Goal: Task Accomplishment & Management: Manage account settings

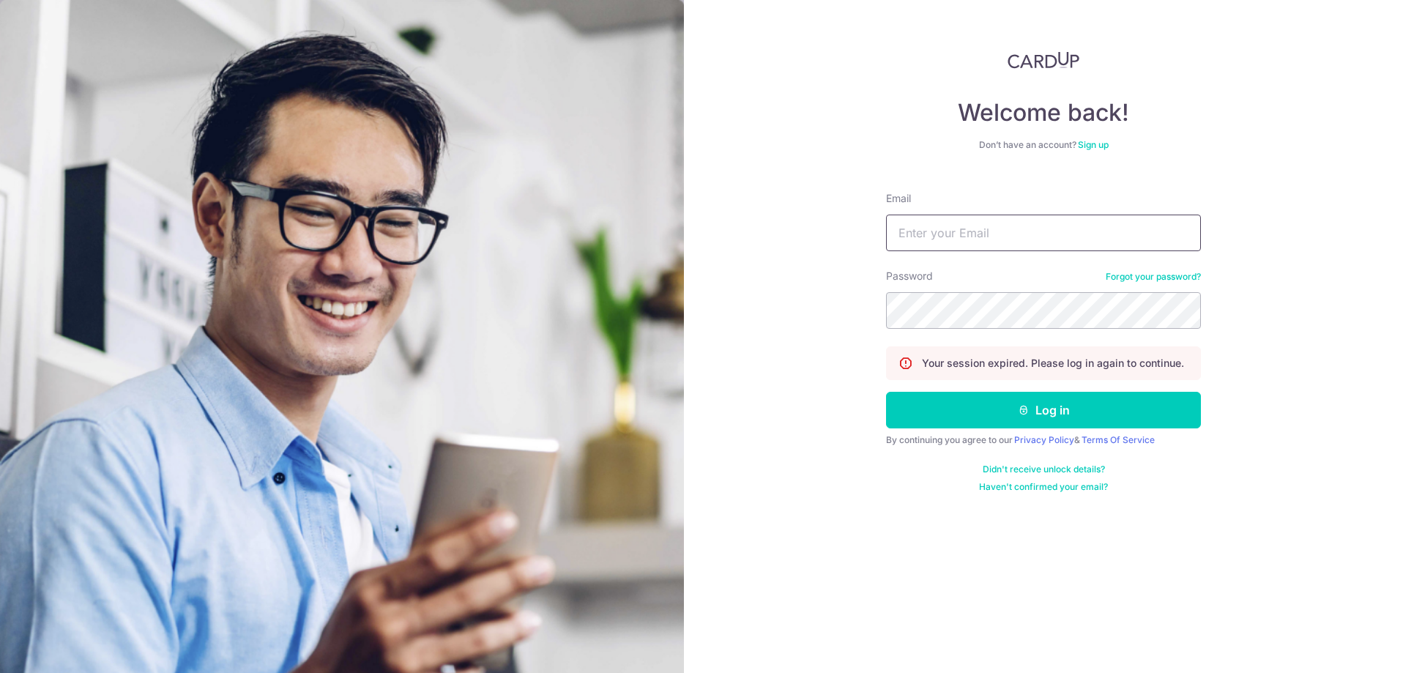
type input "[PERSON_NAME][EMAIL_ADDRESS][DOMAIN_NAME]"
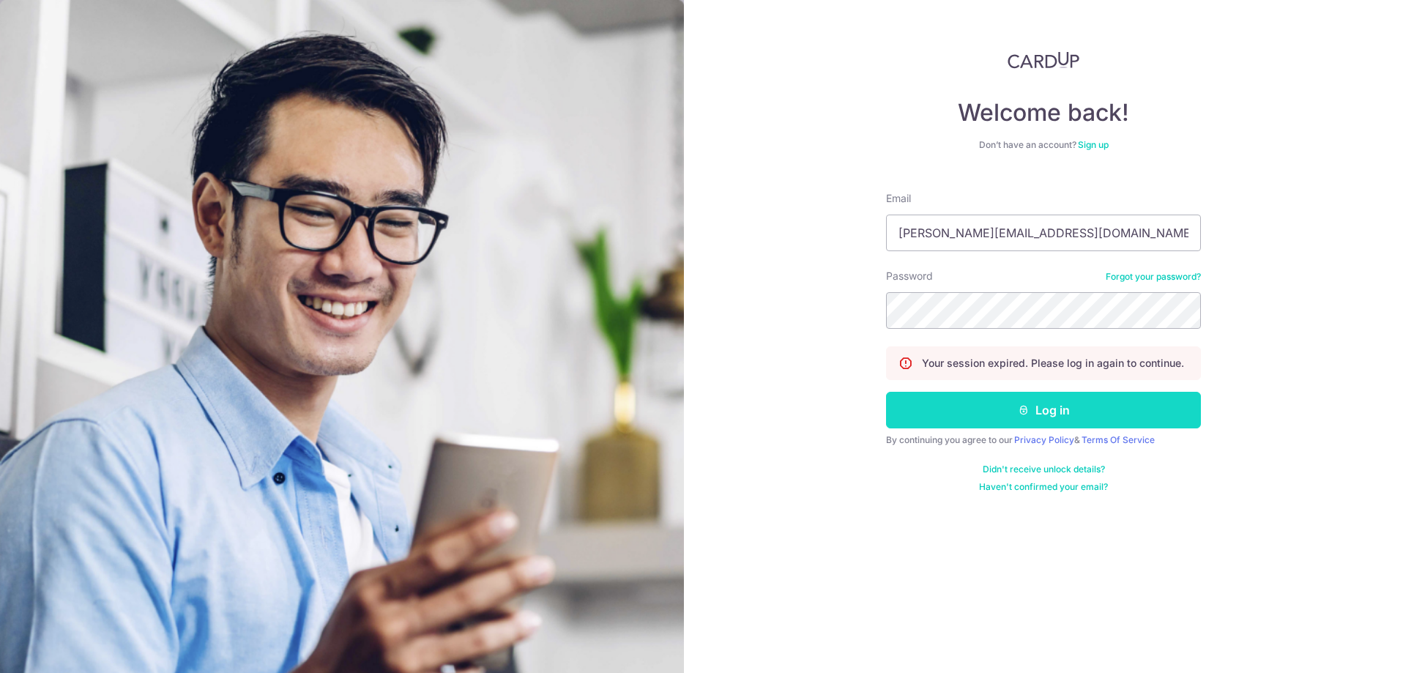
click at [1049, 414] on button "Log in" at bounding box center [1043, 410] width 315 height 37
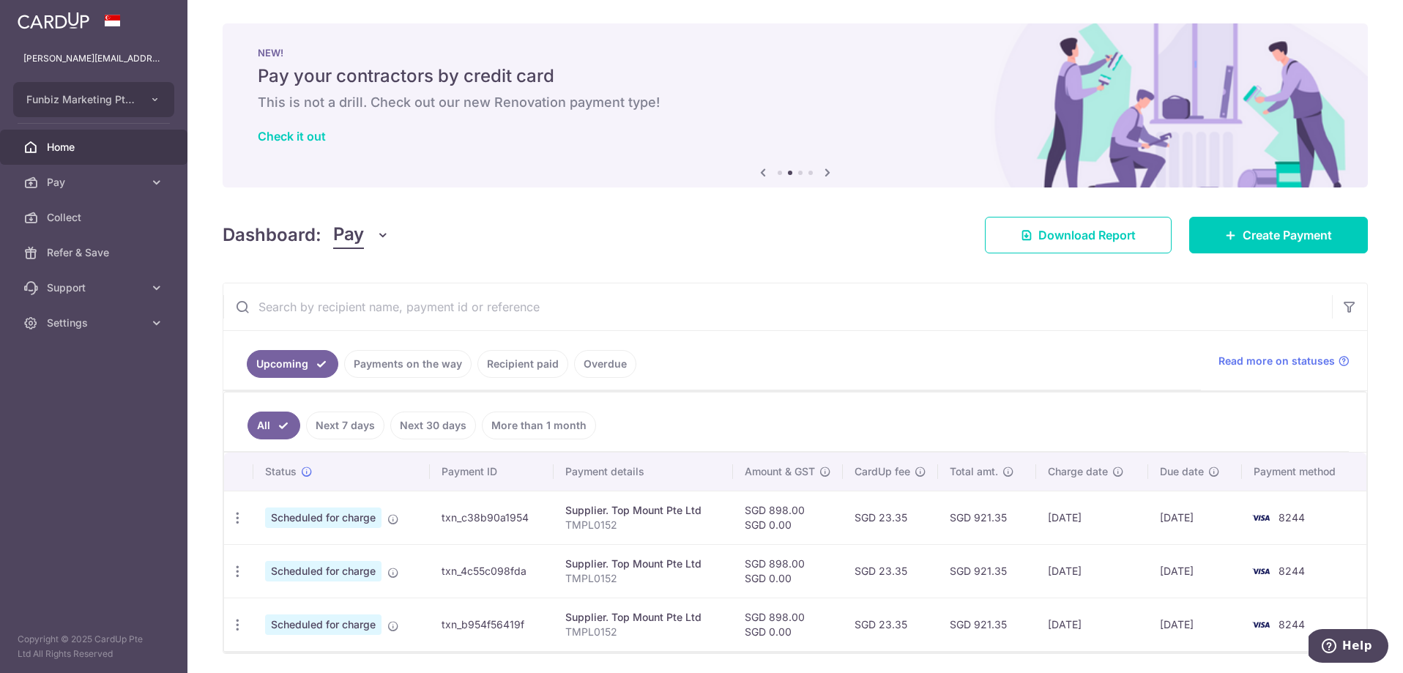
scroll to position [50, 0]
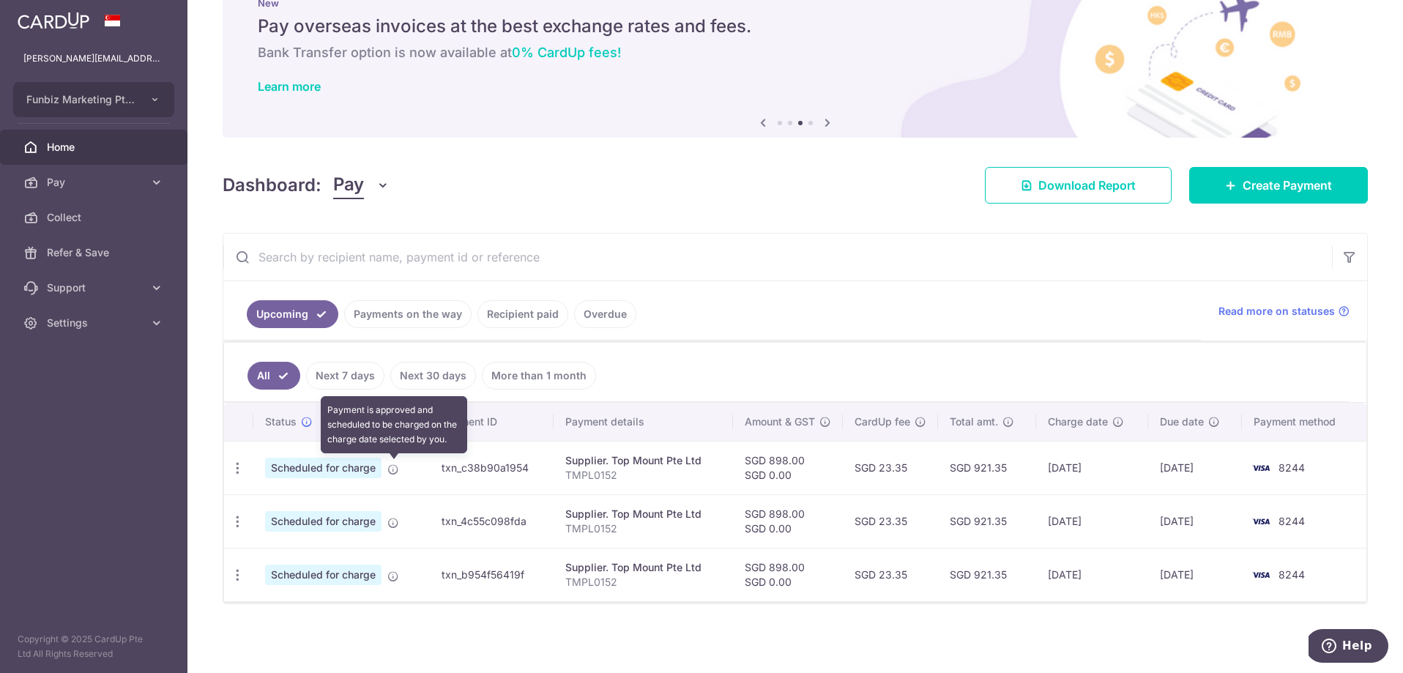
click at [394, 469] on icon at bounding box center [393, 470] width 12 height 12
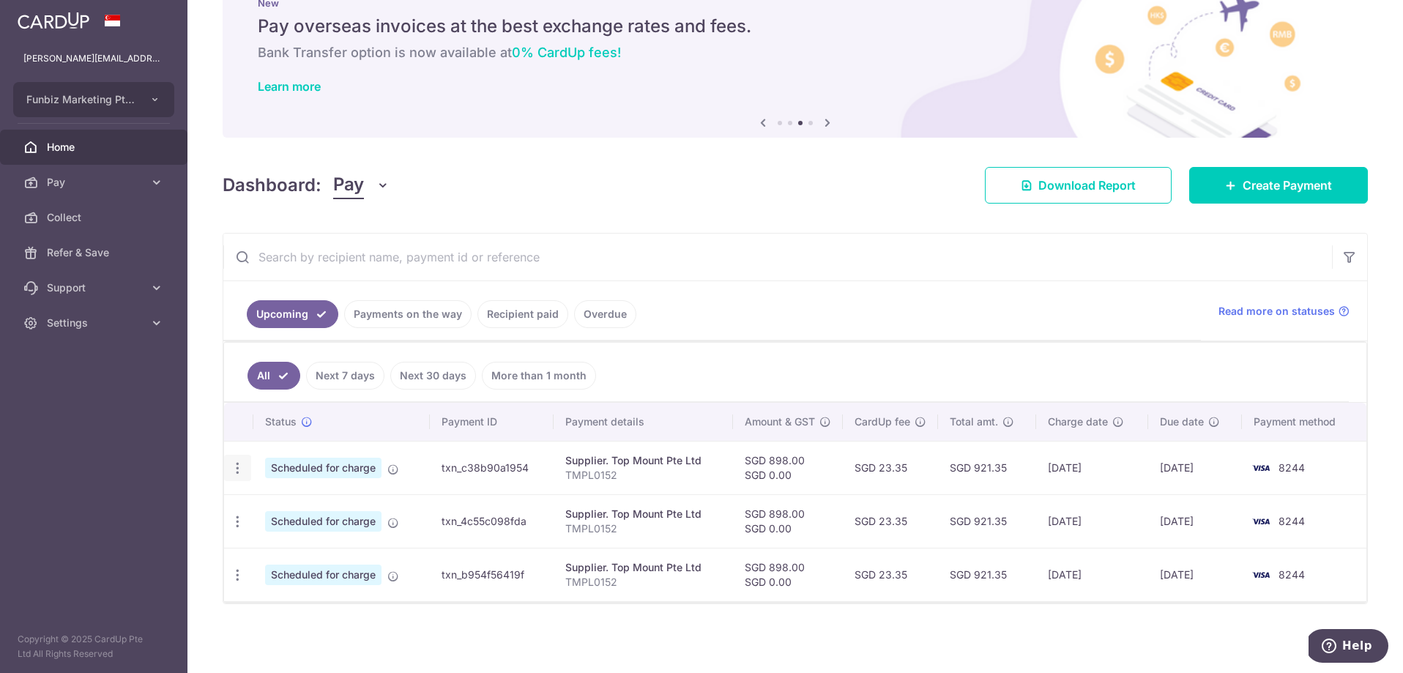
click at [234, 467] on icon "button" at bounding box center [237, 468] width 15 height 15
click at [294, 512] on span "Update payment" at bounding box center [316, 508] width 100 height 18
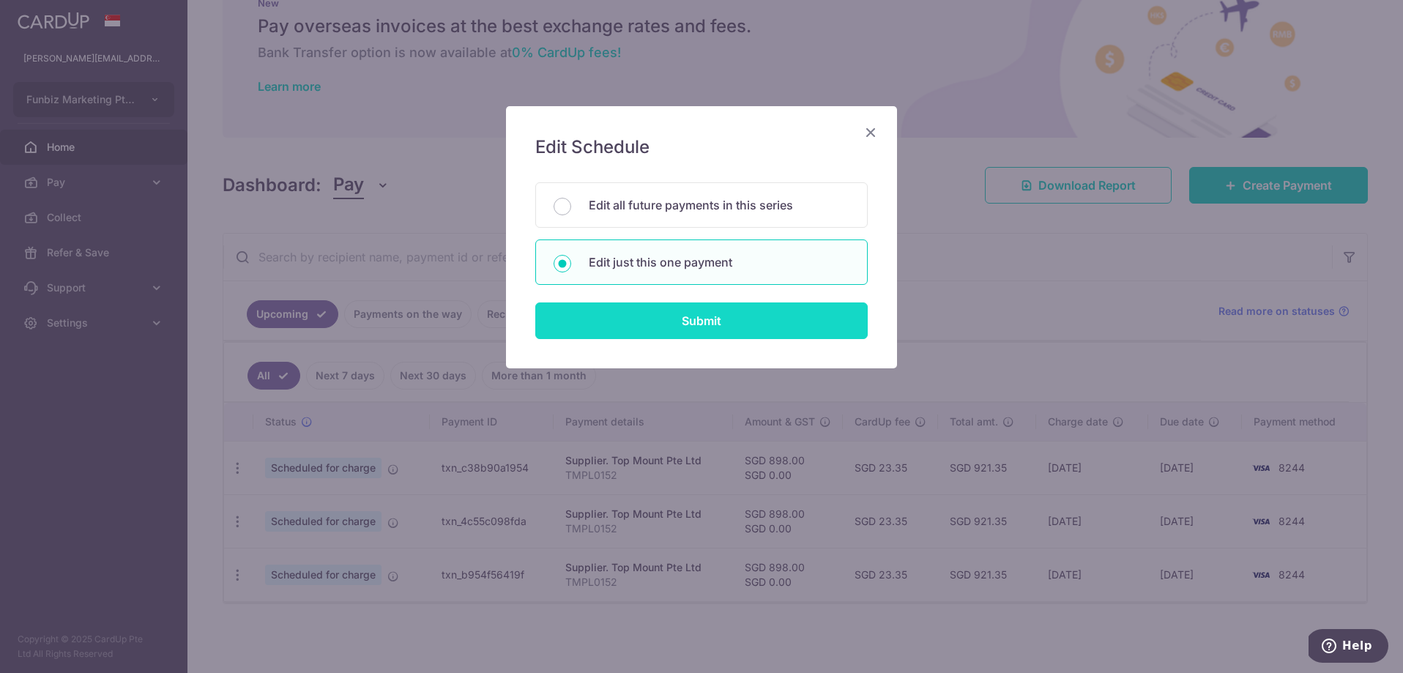
click at [713, 327] on input "Submit" at bounding box center [701, 320] width 332 height 37
radio input "true"
type input "898.00"
type input "0.00"
type input "20/10/2025"
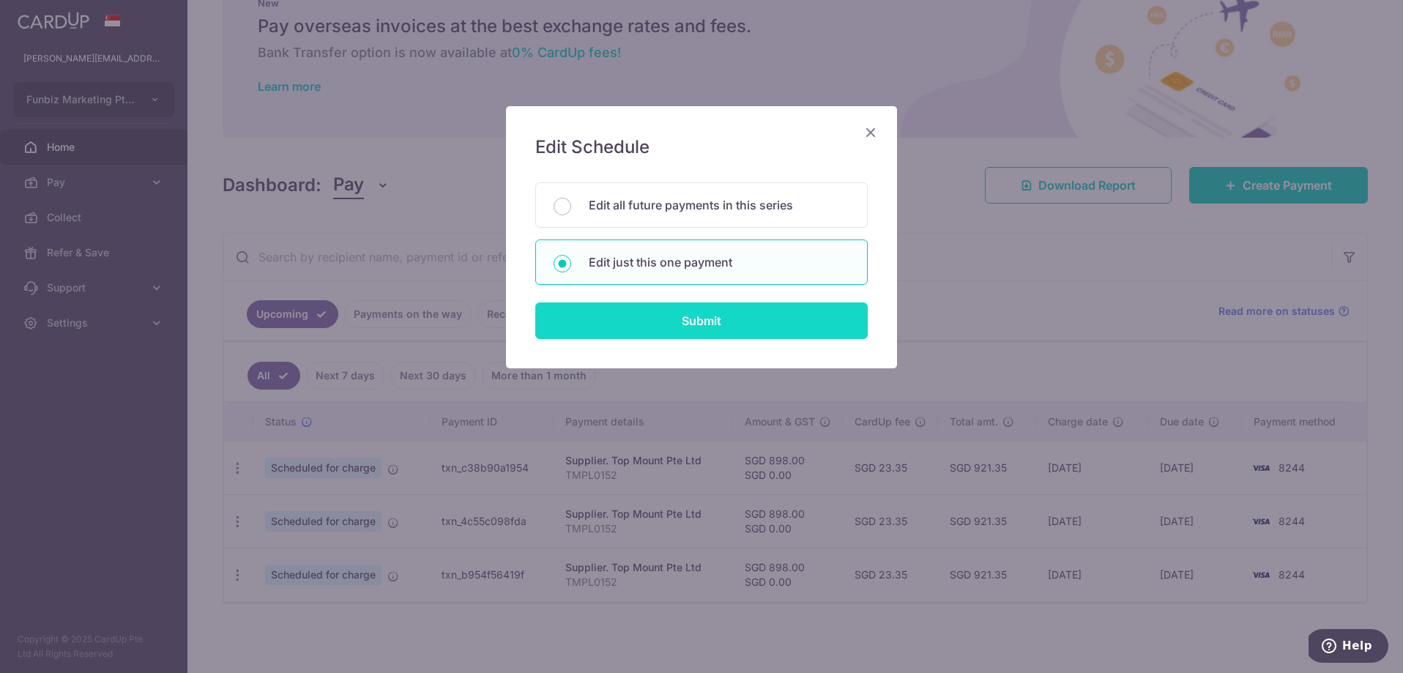
type input "TMPL0152"
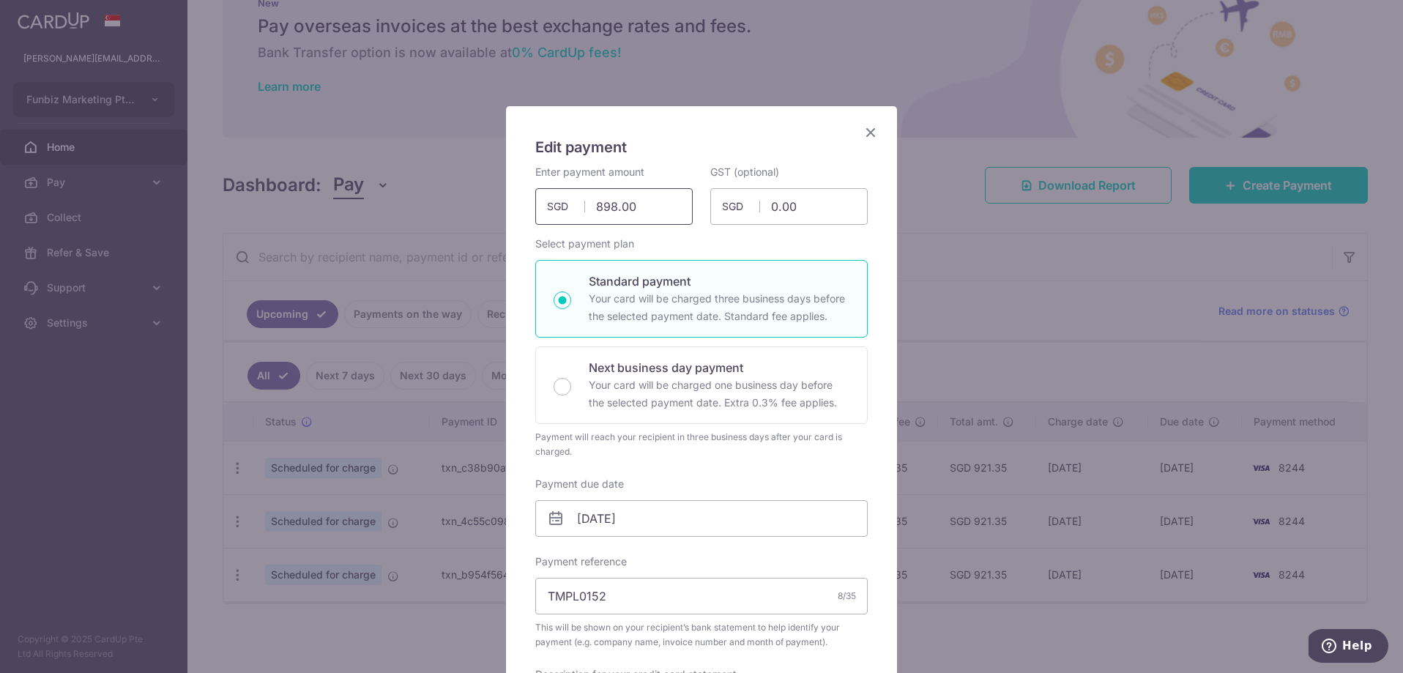
click at [643, 205] on input "898.00" at bounding box center [613, 206] width 157 height 37
type input "8"
click at [977, 251] on div "Edit payment By clicking apply, you will make changes to all payments to Top Mo…" at bounding box center [701, 336] width 1403 height 673
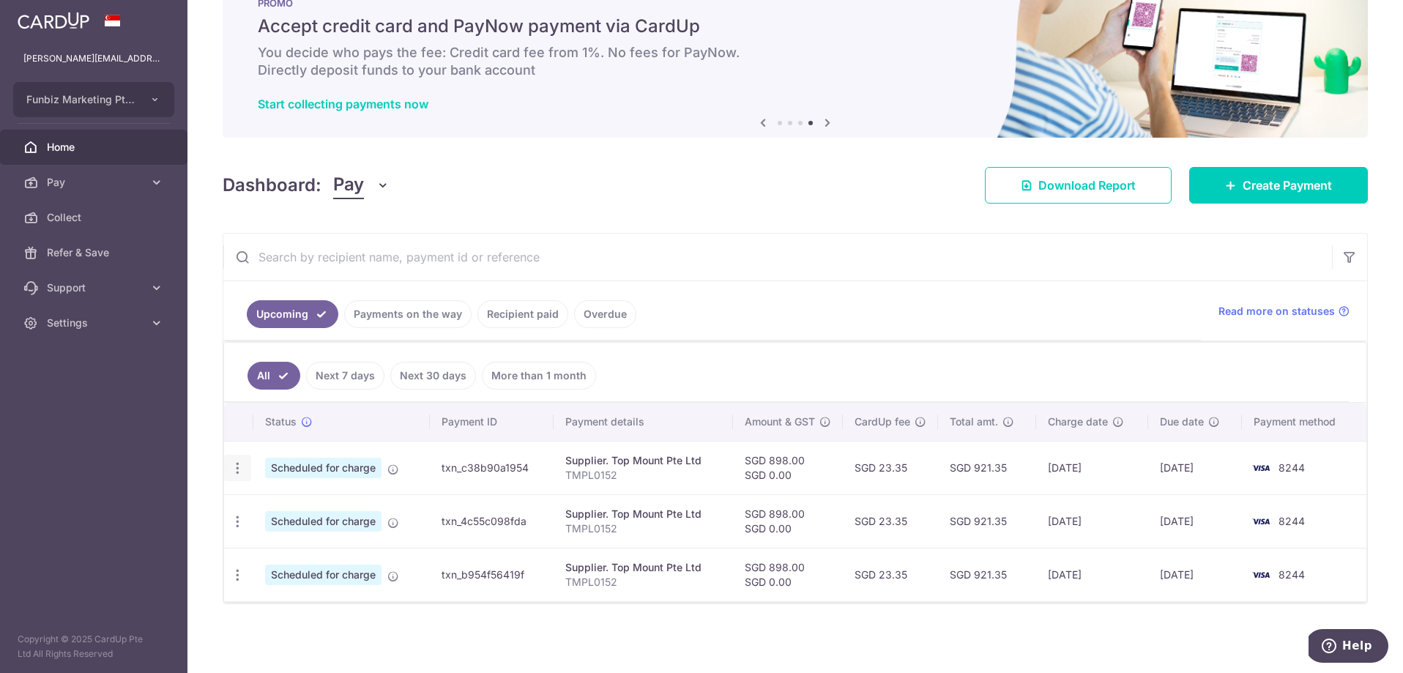
click at [234, 469] on icon "button" at bounding box center [237, 468] width 15 height 15
click at [299, 509] on span "Update payment" at bounding box center [316, 508] width 100 height 18
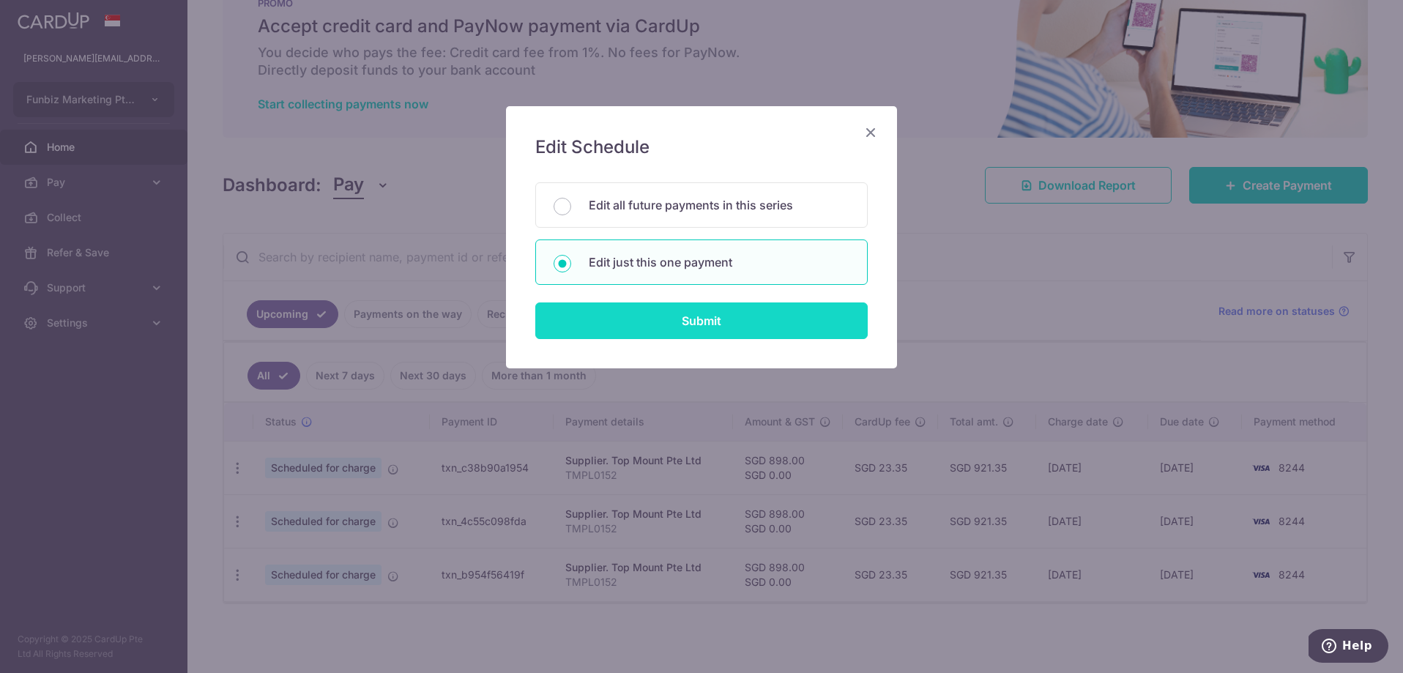
click at [718, 322] on input "Submit" at bounding box center [701, 320] width 332 height 37
type input "898.00"
radio input "true"
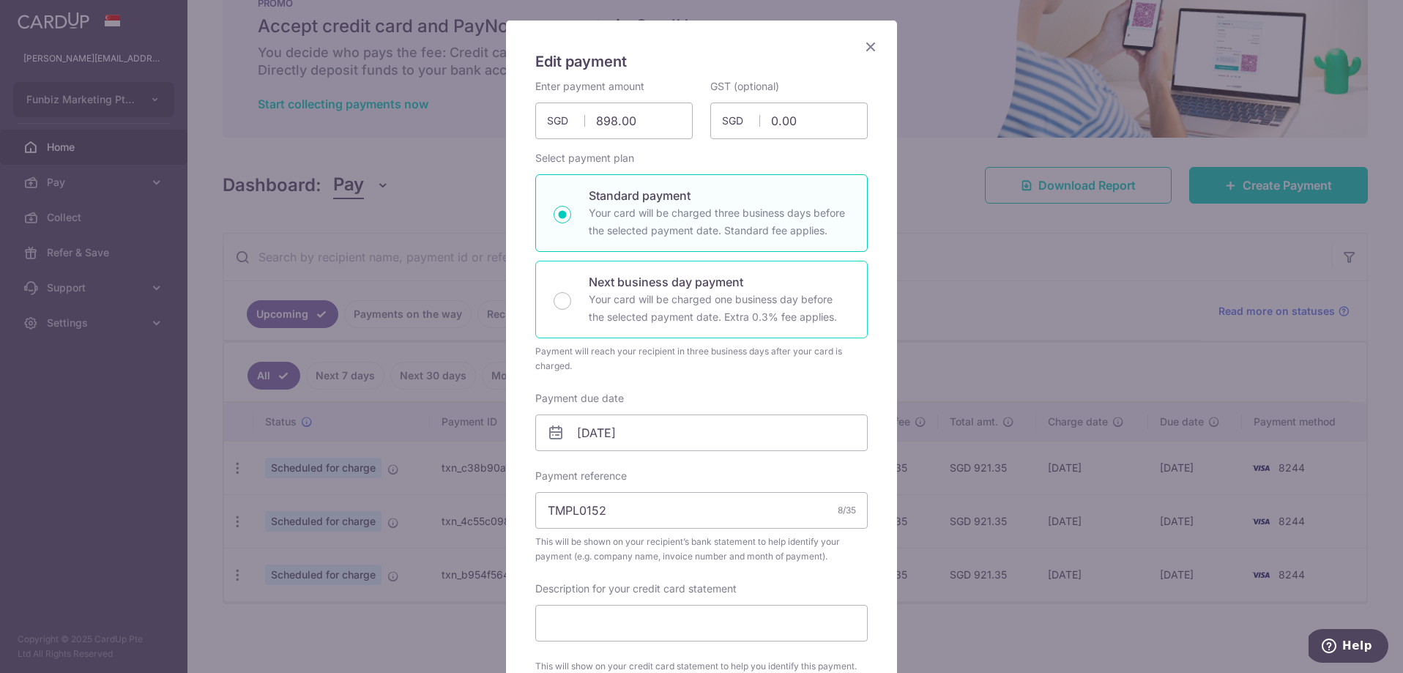
scroll to position [105, 0]
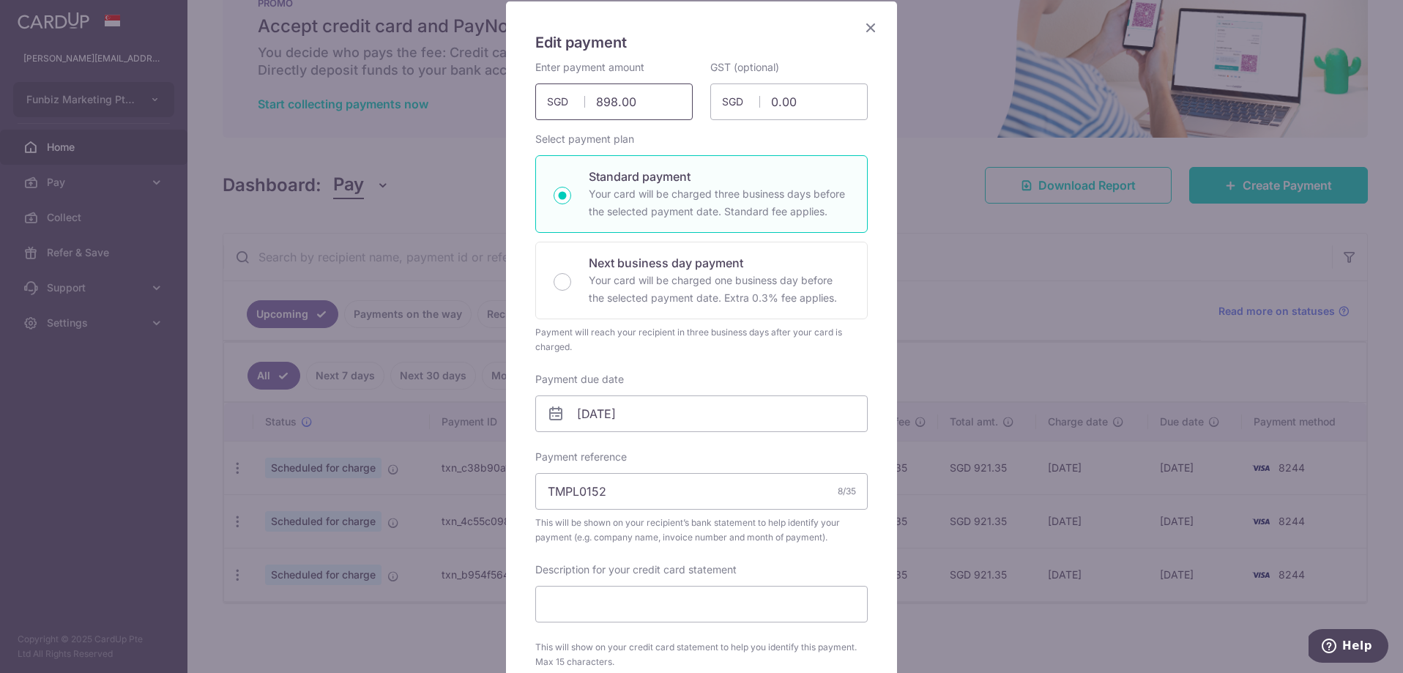
click at [652, 103] on input "898.00" at bounding box center [613, 101] width 157 height 37
type input "8"
type input "20,950.00"
click at [726, 497] on input "TMPL0152" at bounding box center [701, 494] width 332 height 37
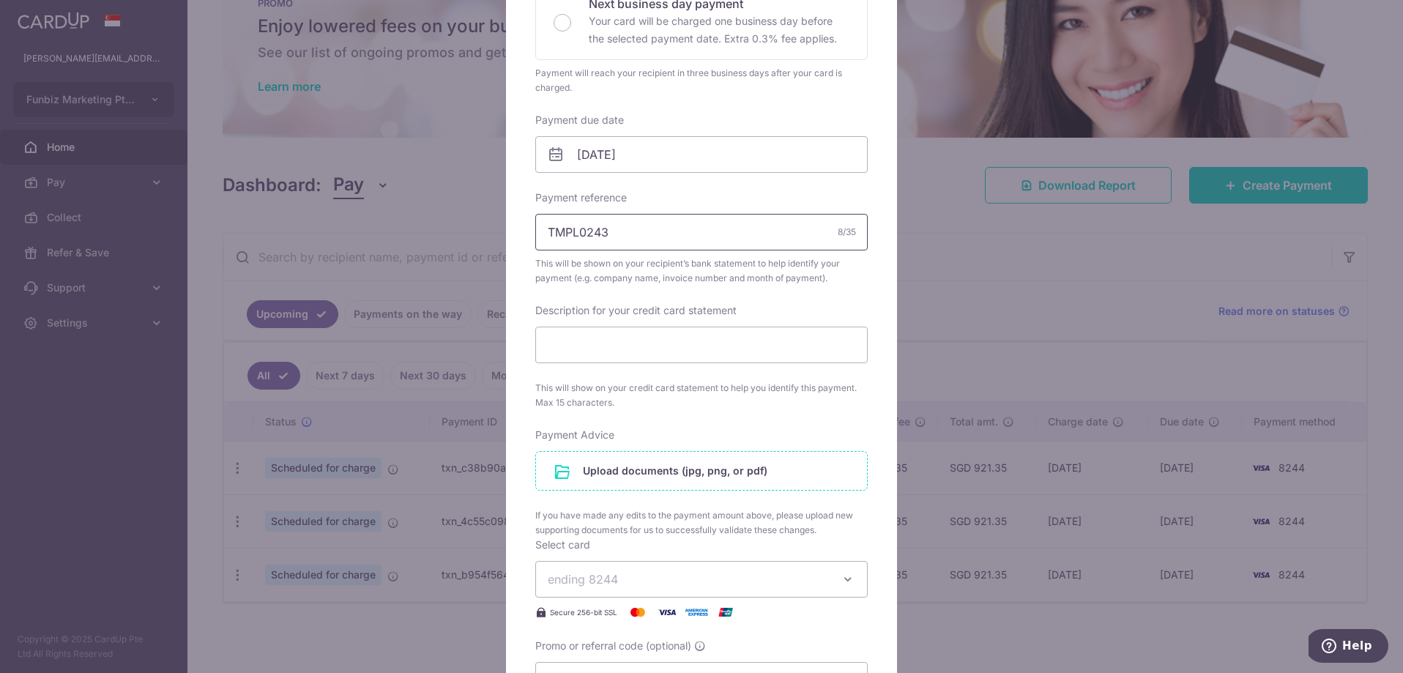
scroll to position [371, 0]
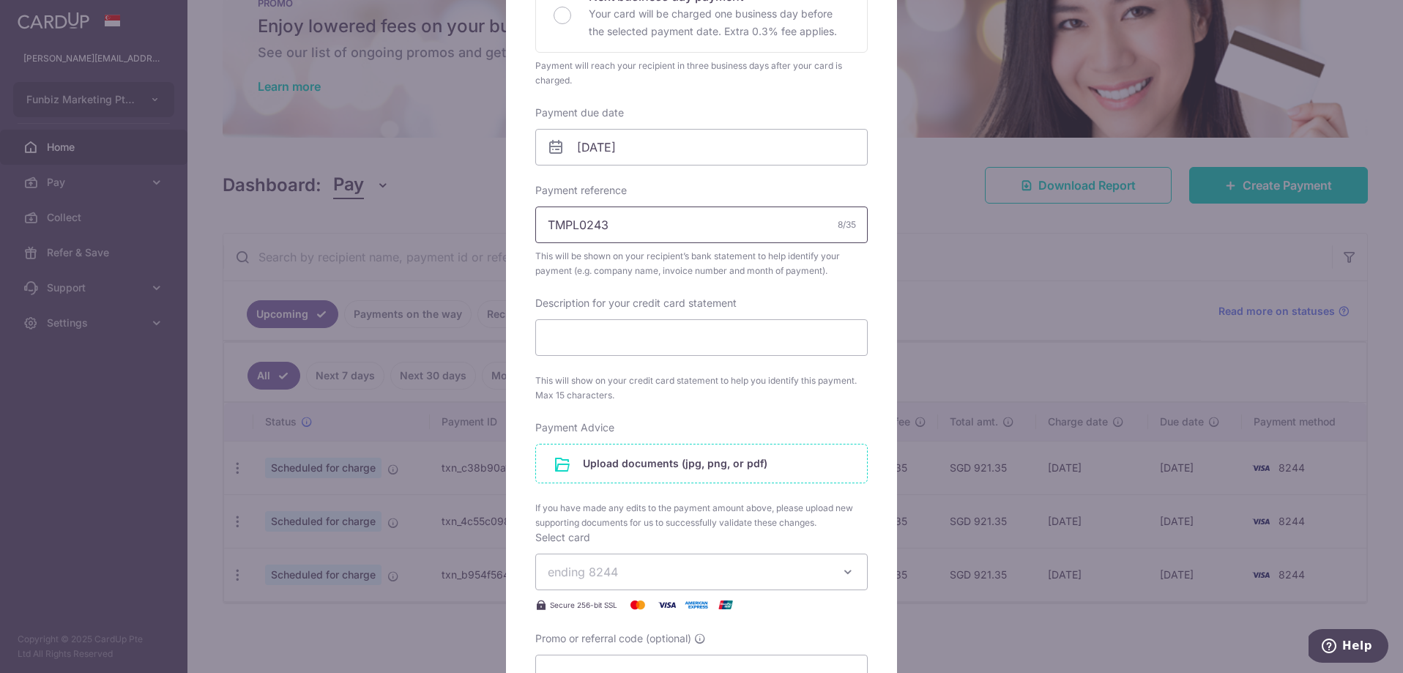
type input "TMPL0243"
click at [701, 463] on input "file" at bounding box center [701, 464] width 331 height 38
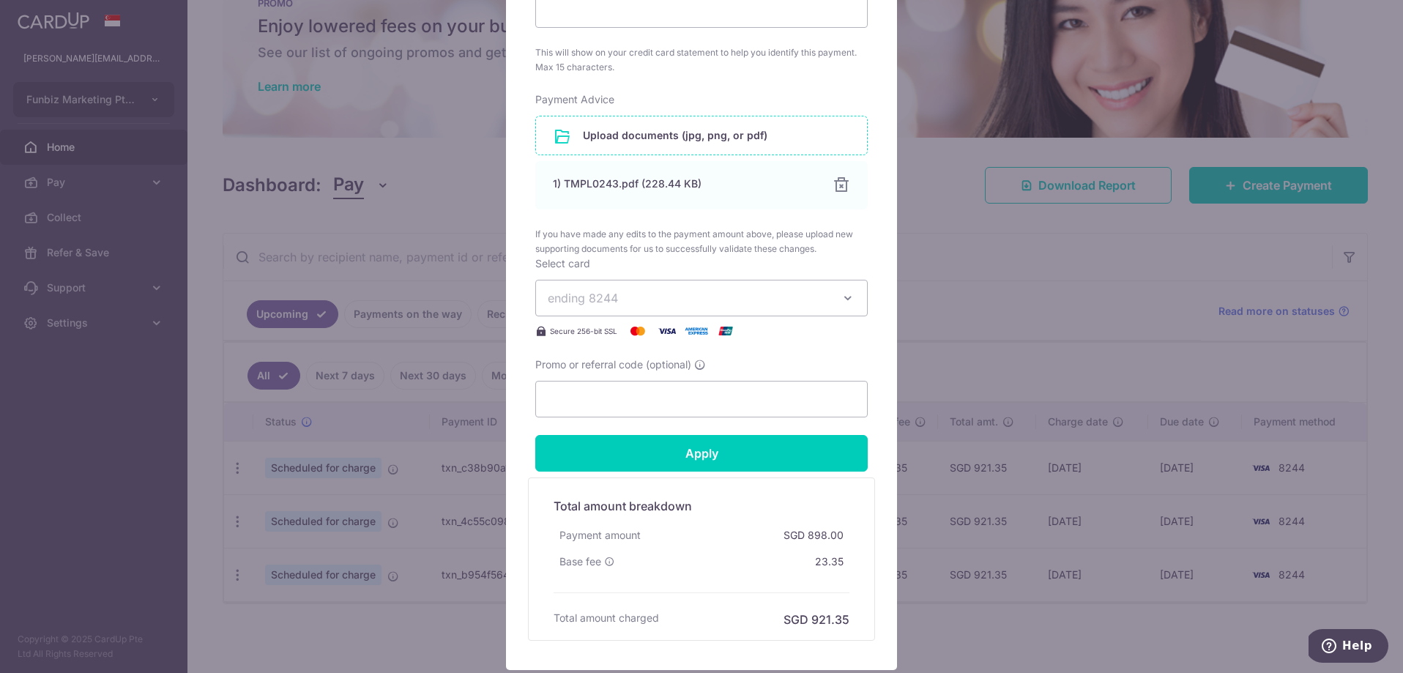
scroll to position [702, 0]
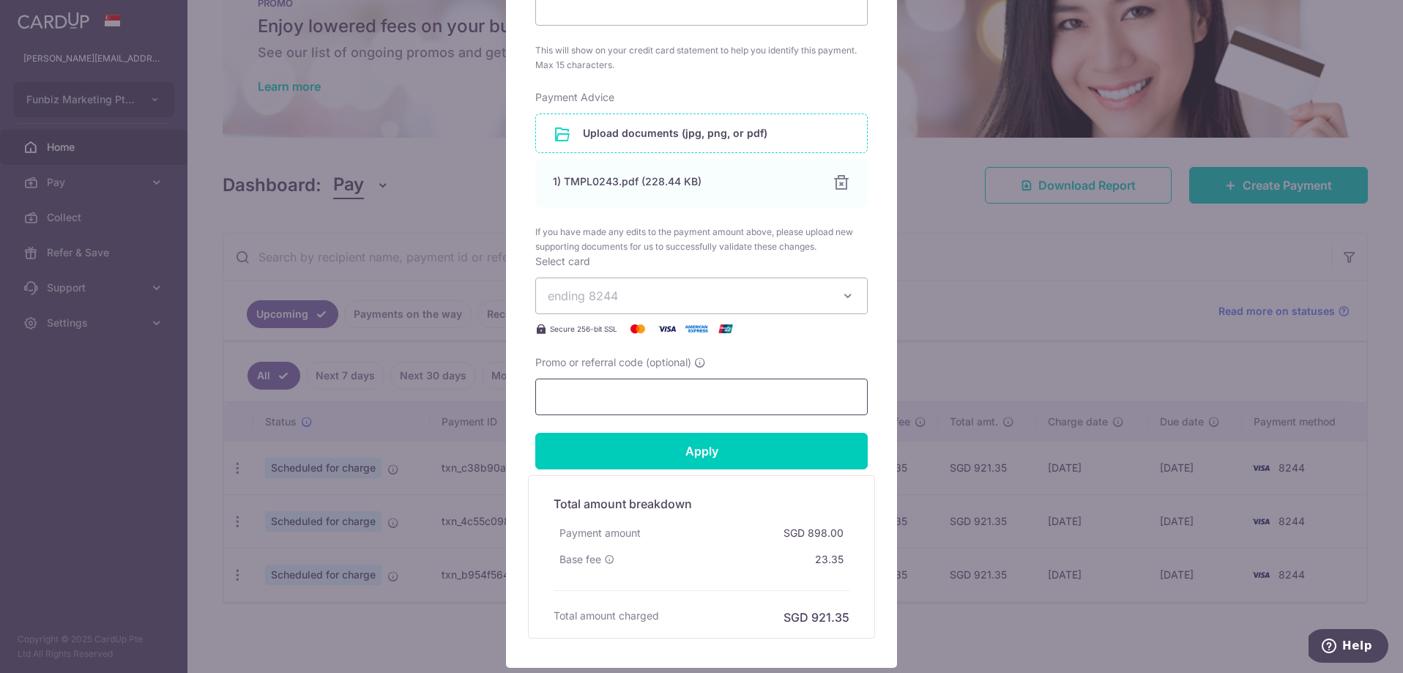
click at [741, 397] on input "Promo or referral code (optional)" at bounding box center [701, 397] width 332 height 37
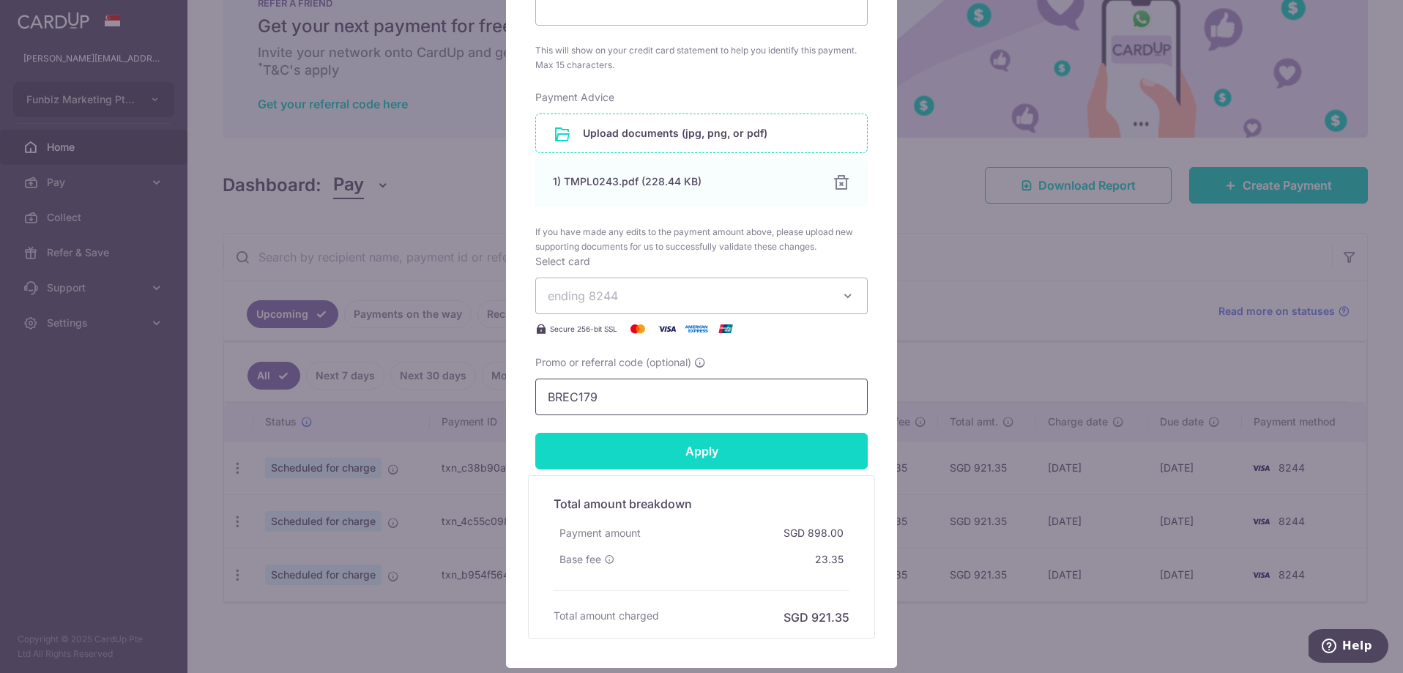
type input "BREC179"
click at [720, 450] on input "Apply" at bounding box center [701, 451] width 332 height 37
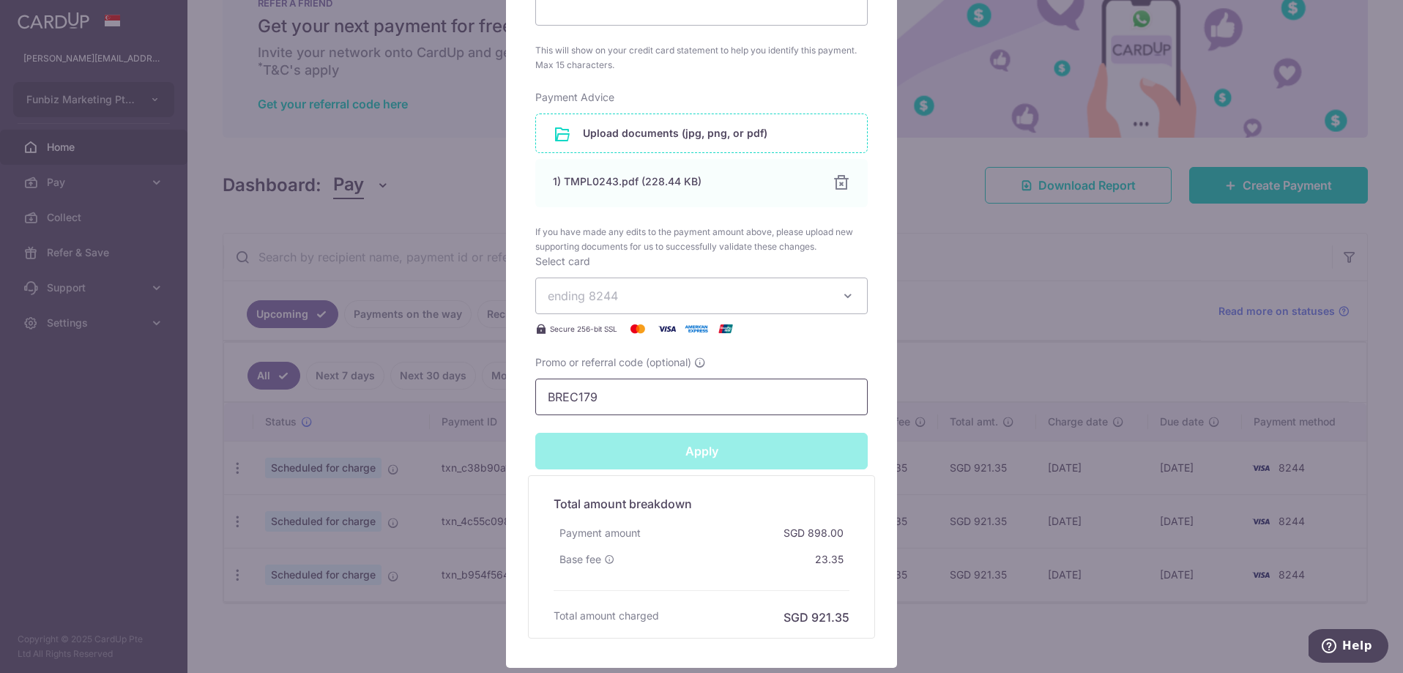
type input "Successfully Applied"
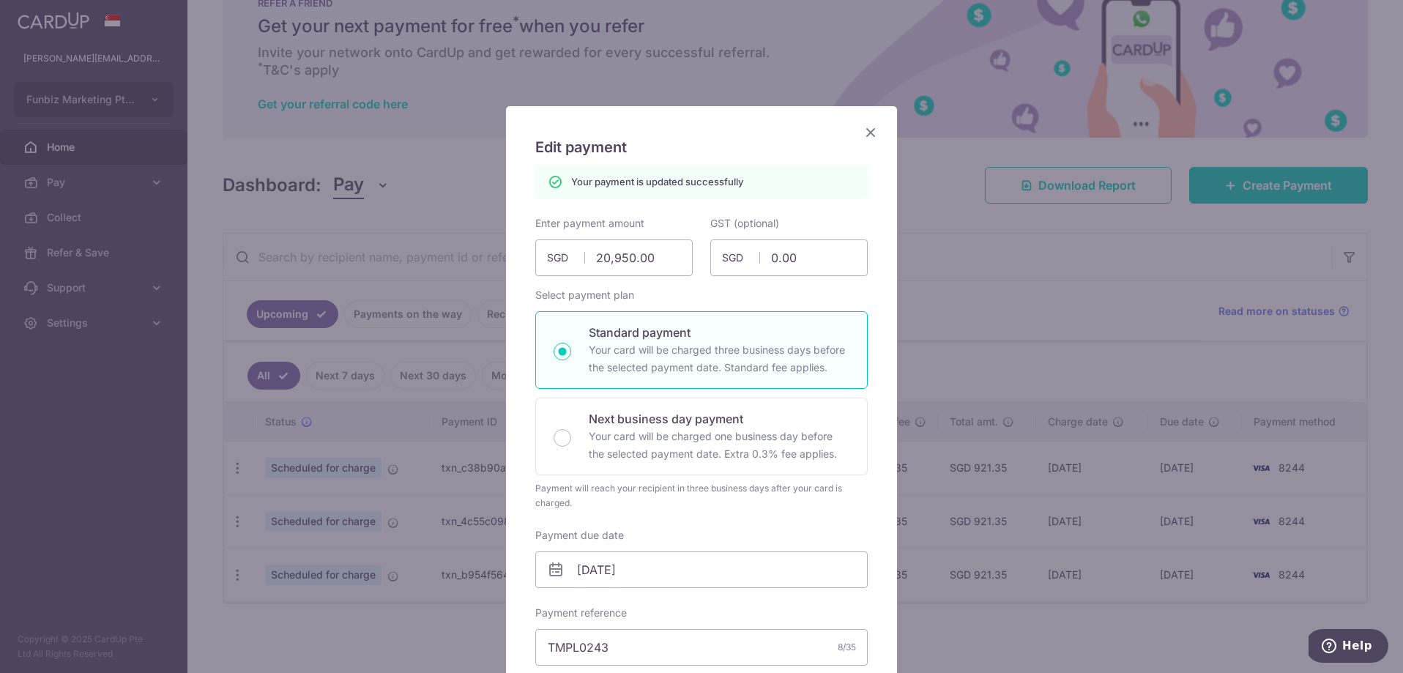
scroll to position [0, 0]
click at [871, 133] on icon "Close" at bounding box center [871, 132] width 18 height 18
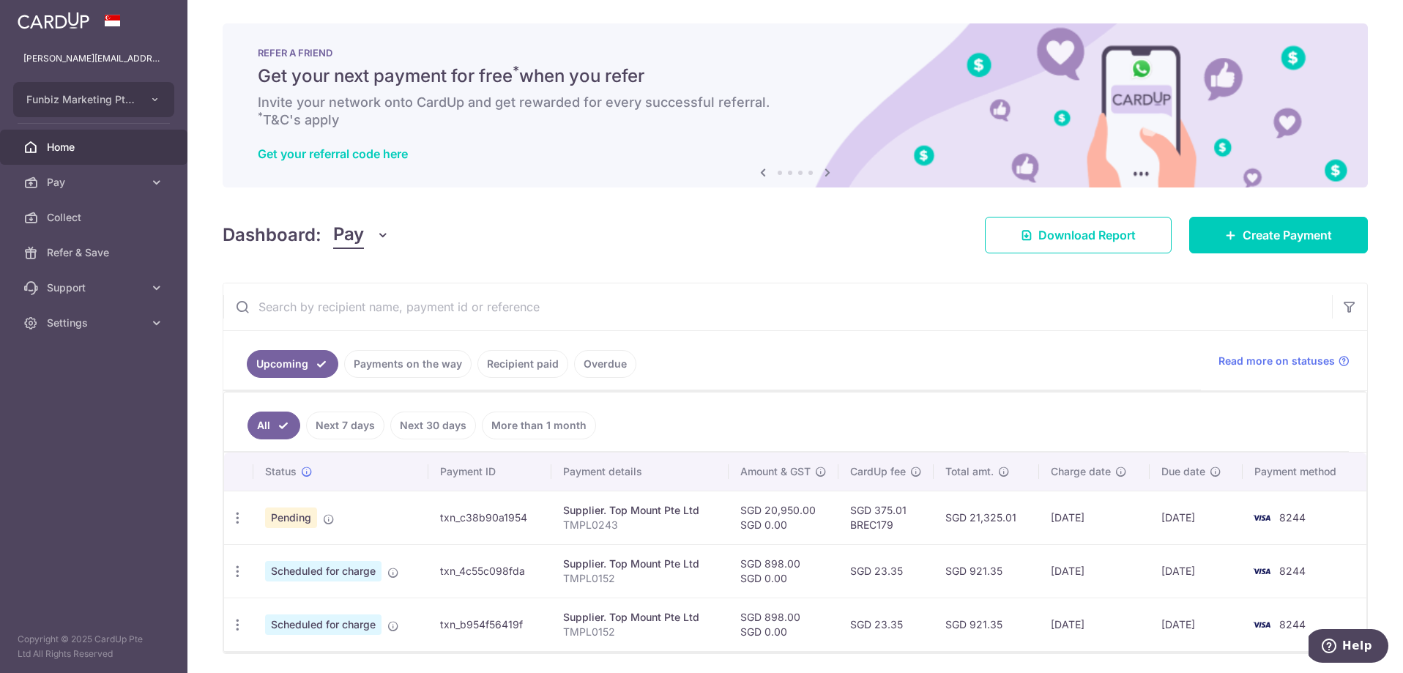
drag, startPoint x: 443, startPoint y: 518, endPoint x: 535, endPoint y: 521, distance: 91.6
click at [535, 521] on td "txn_c38b90a1954" at bounding box center [489, 517] width 123 height 53
copy td "txn_c38b90a1954"
